Goal: Transaction & Acquisition: Purchase product/service

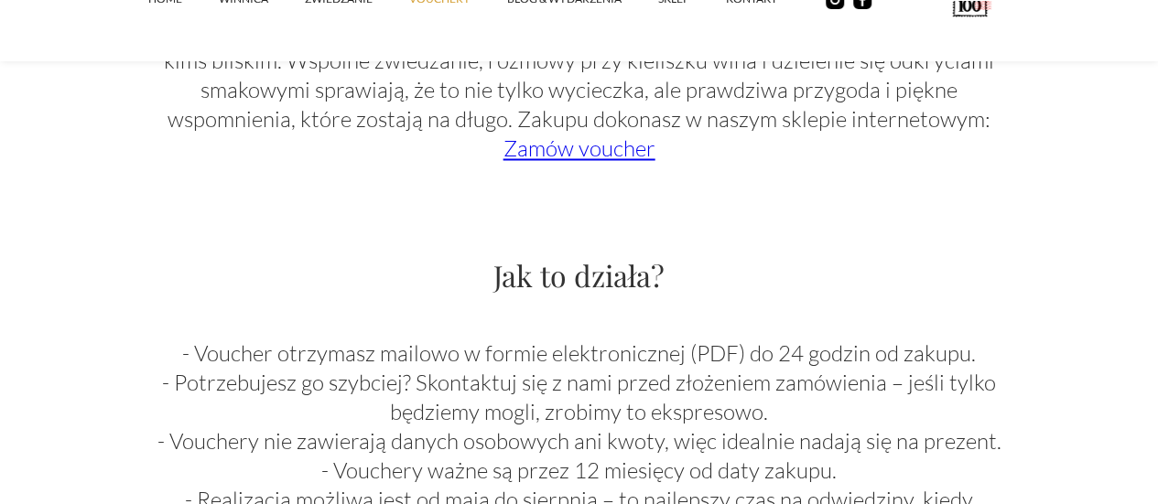
scroll to position [1648, 0]
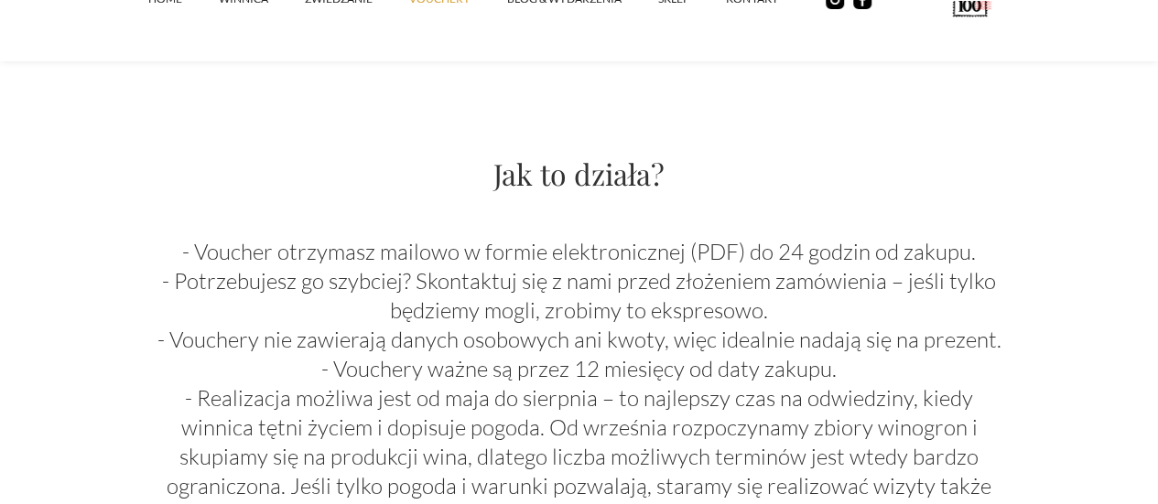
click at [588, 60] on link "Zamów voucher" at bounding box center [579, 46] width 152 height 27
